Goal: Information Seeking & Learning: Learn about a topic

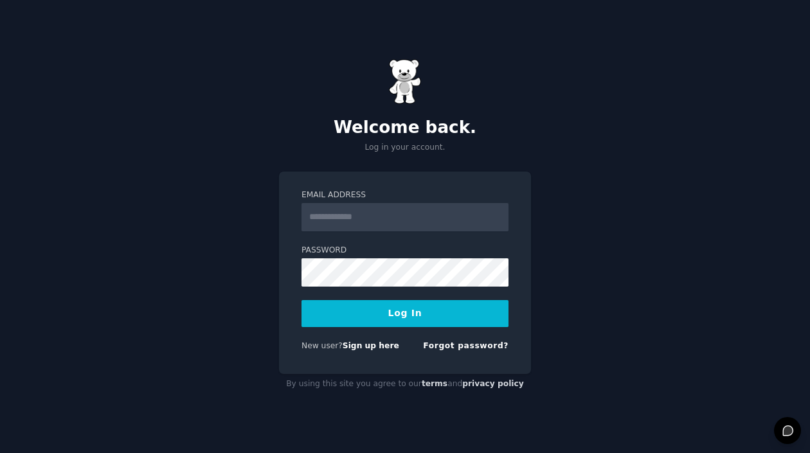
type input "**********"
click at [396, 316] on button "Log In" at bounding box center [405, 313] width 207 height 27
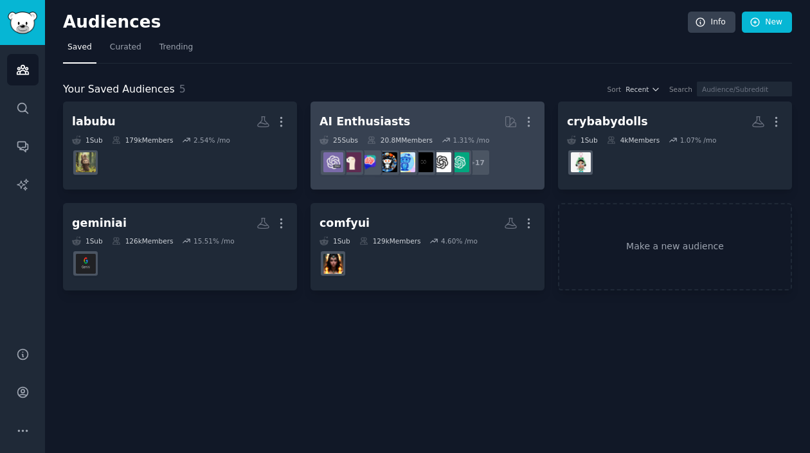
click at [415, 117] on h2 "AI Enthusiasts More" at bounding box center [428, 122] width 216 height 23
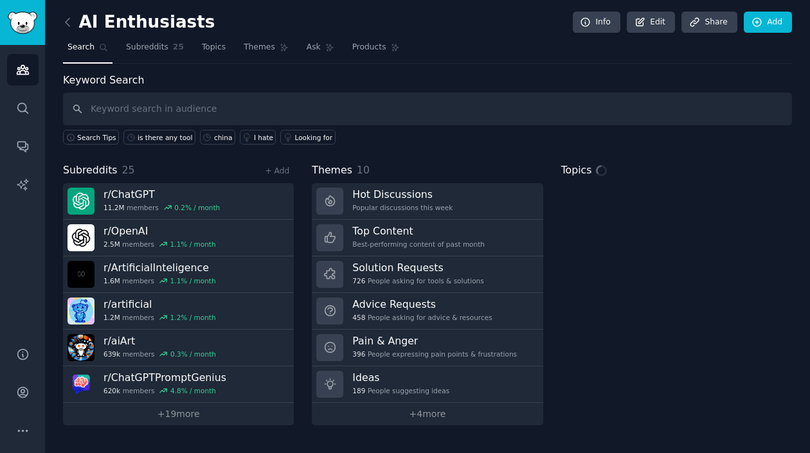
click at [182, 114] on input "text" at bounding box center [427, 109] width 729 height 33
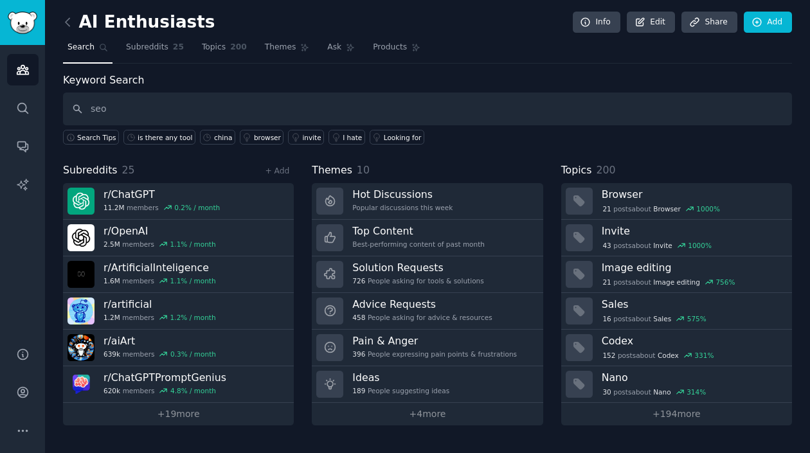
type input "seo"
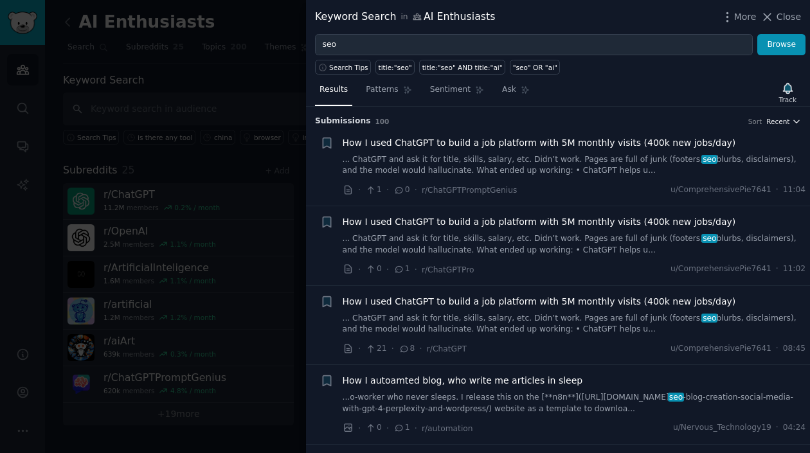
click at [793, 122] on icon "button" at bounding box center [796, 121] width 9 height 9
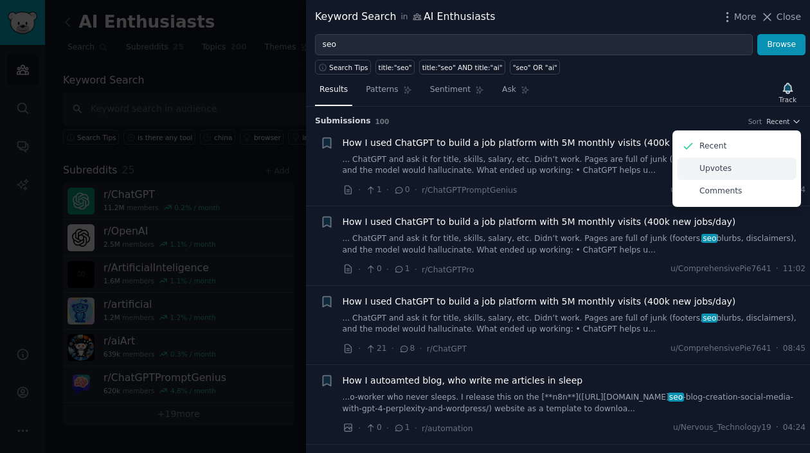
click at [735, 168] on div "Upvotes" at bounding box center [737, 169] width 120 height 23
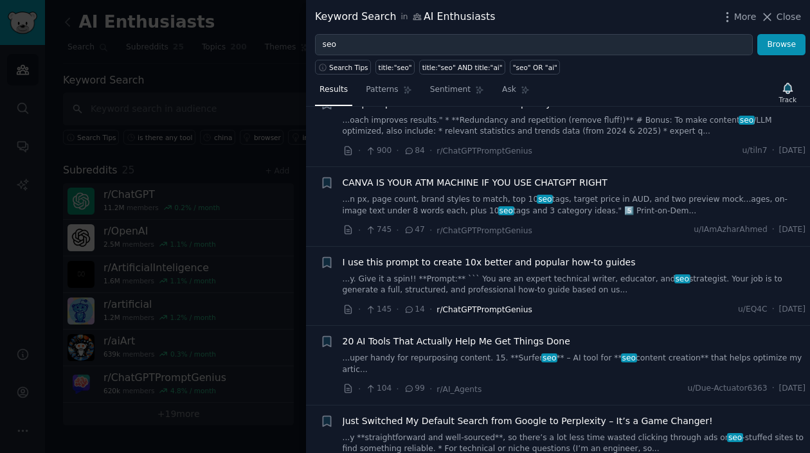
scroll to position [64, 0]
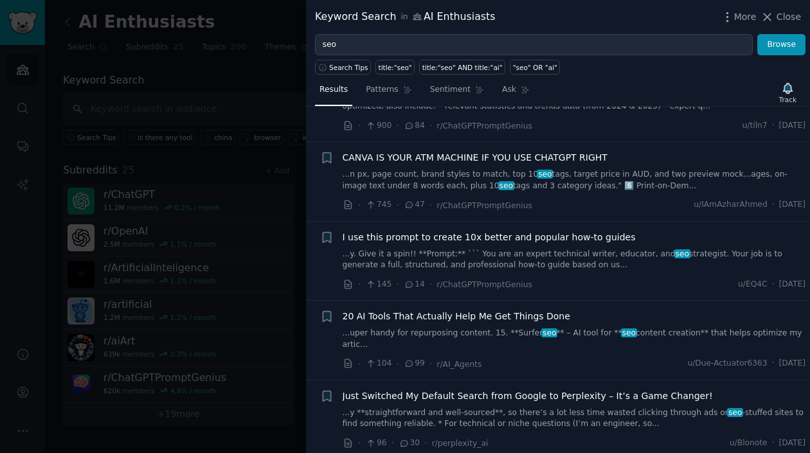
click at [448, 330] on link "...uper handy for repurposing content. 15. **Surfer seo ** – AI tool for ** seo…" at bounding box center [575, 339] width 464 height 23
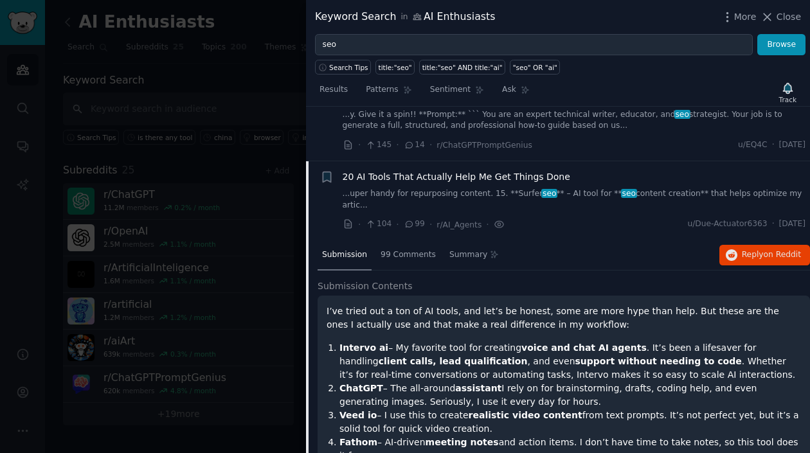
scroll to position [194, 0]
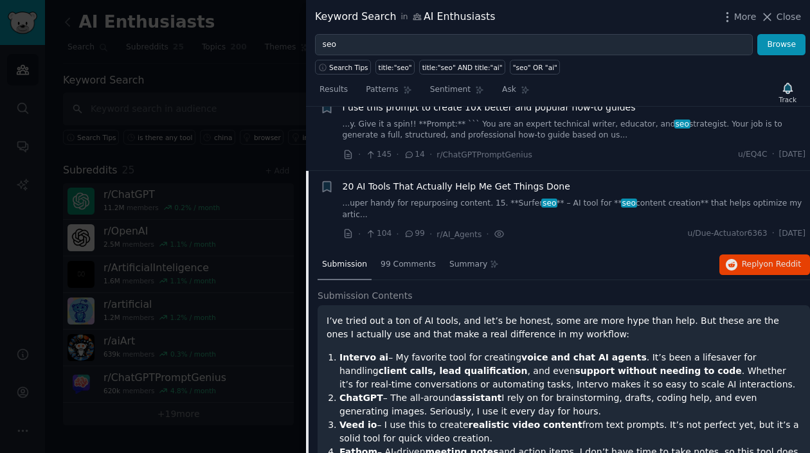
click at [483, 192] on span "20 AI Tools That Actually Help Me Get Things Done" at bounding box center [457, 187] width 228 height 14
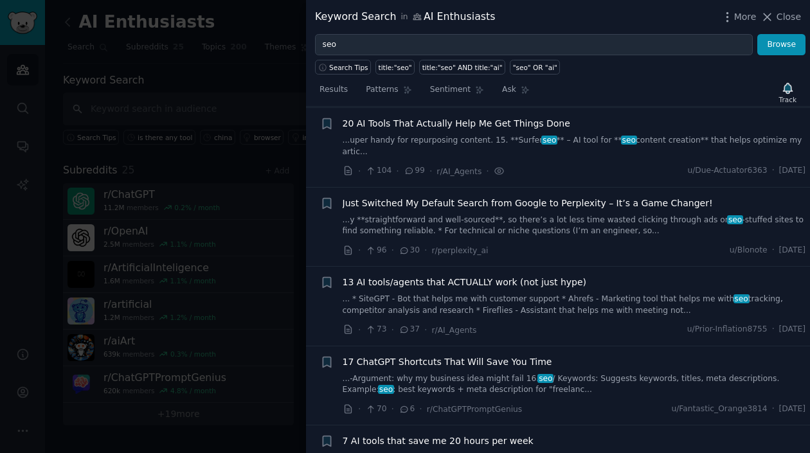
scroll to position [258, 0]
click at [483, 125] on span "20 AI Tools That Actually Help Me Get Things Done" at bounding box center [457, 123] width 228 height 14
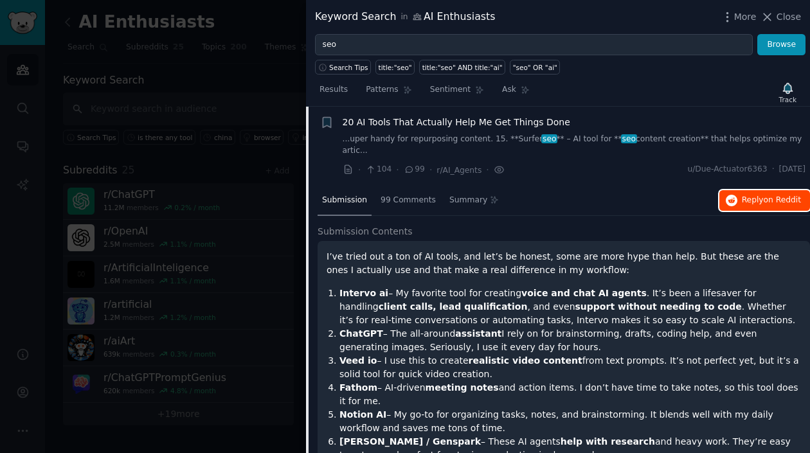
click at [788, 205] on span "Reply on Reddit" at bounding box center [771, 201] width 59 height 12
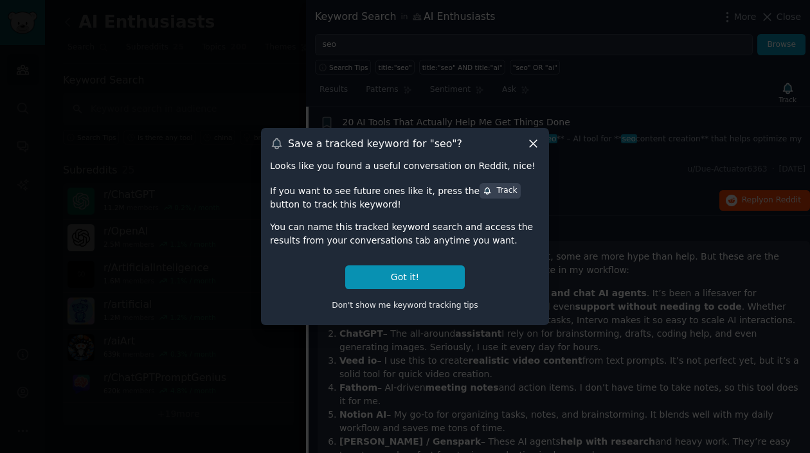
click at [535, 140] on icon at bounding box center [534, 144] width 14 height 14
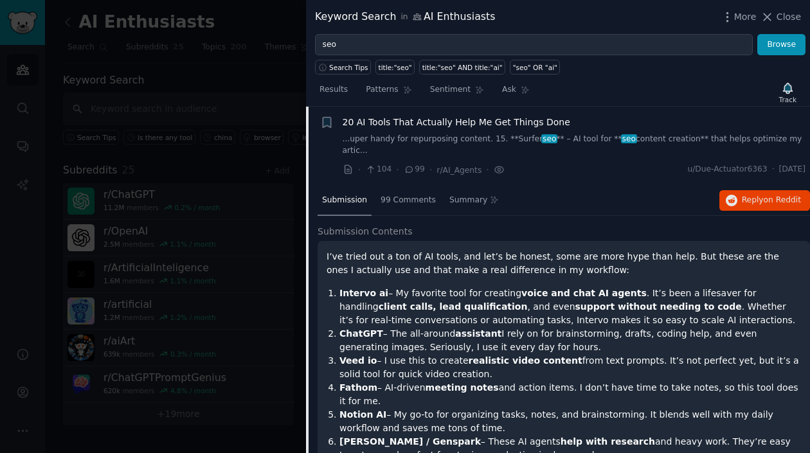
click at [644, 128] on div "20 AI Tools That Actually Help Me Get Things Done" at bounding box center [575, 123] width 464 height 14
click at [548, 125] on span "20 AI Tools That Actually Help Me Get Things Done" at bounding box center [457, 123] width 228 height 14
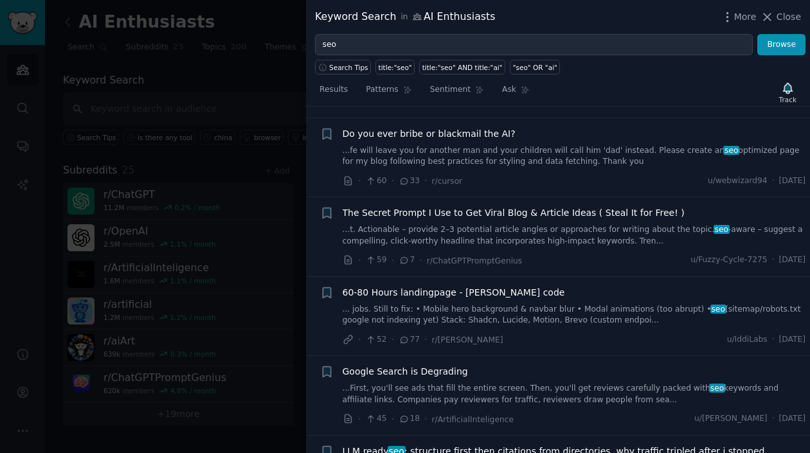
scroll to position [709, 0]
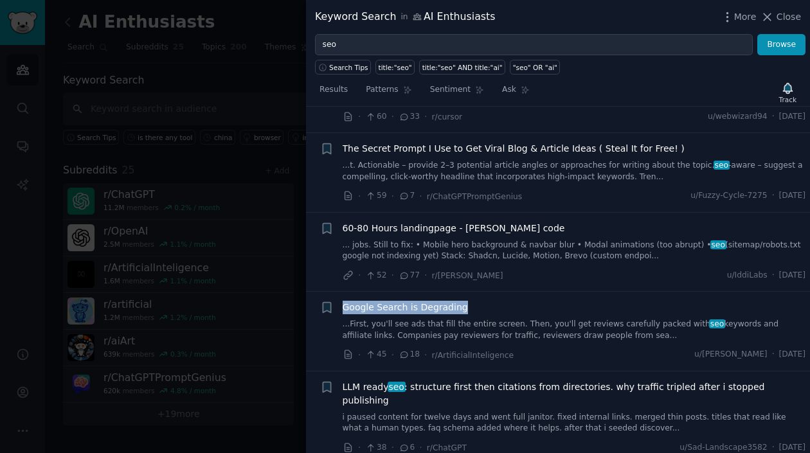
drag, startPoint x: 471, startPoint y: 312, endPoint x: 343, endPoint y: 310, distance: 127.3
click at [343, 310] on div "Google Search is Degrading" at bounding box center [575, 308] width 464 height 14
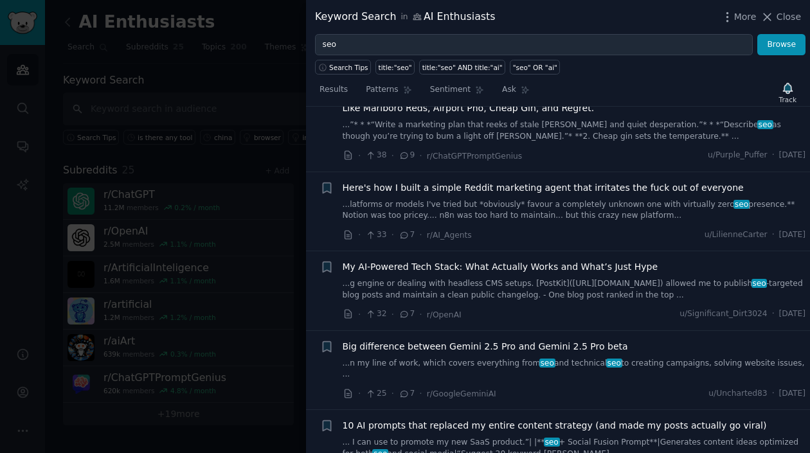
scroll to position [1094, 0]
